Goal: Information Seeking & Learning: Learn about a topic

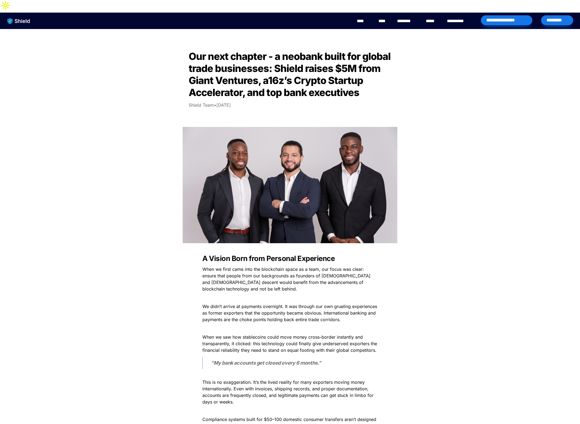
click at [22, 15] on img "main navigation" at bounding box center [19, 20] width 28 height 11
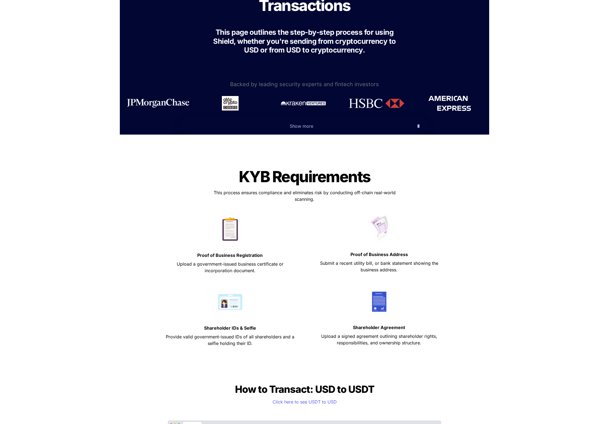
scroll to position [107, 0]
